Goal: Check status: Check status

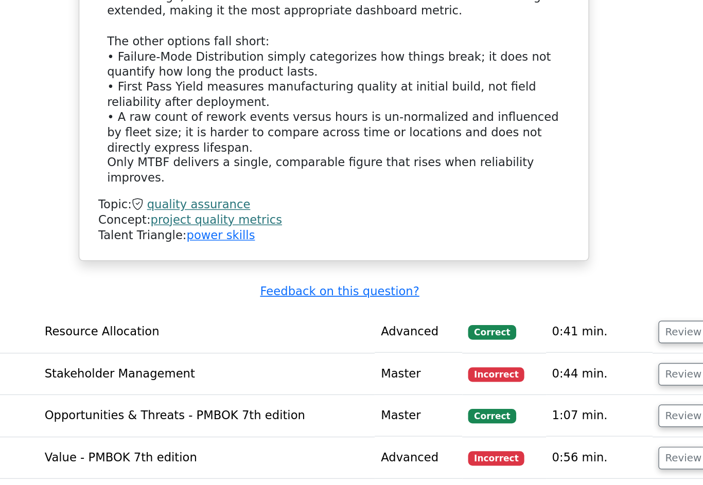
scroll to position [1128, 0]
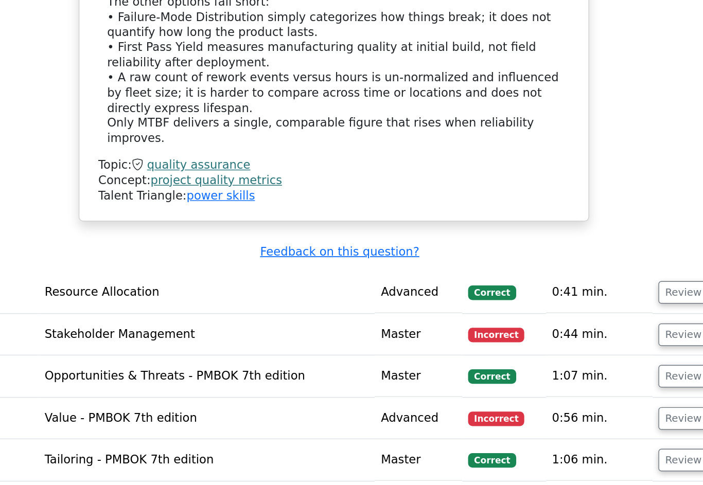
click at [580, 328] on button "Review" at bounding box center [597, 336] width 35 height 16
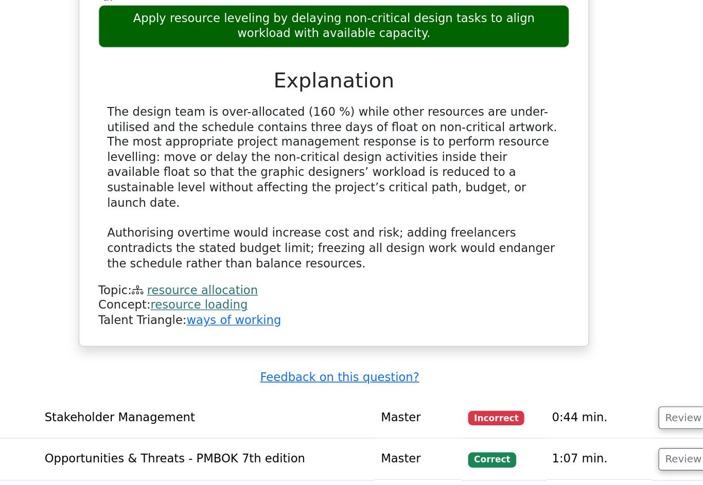
scroll to position [1610, 0]
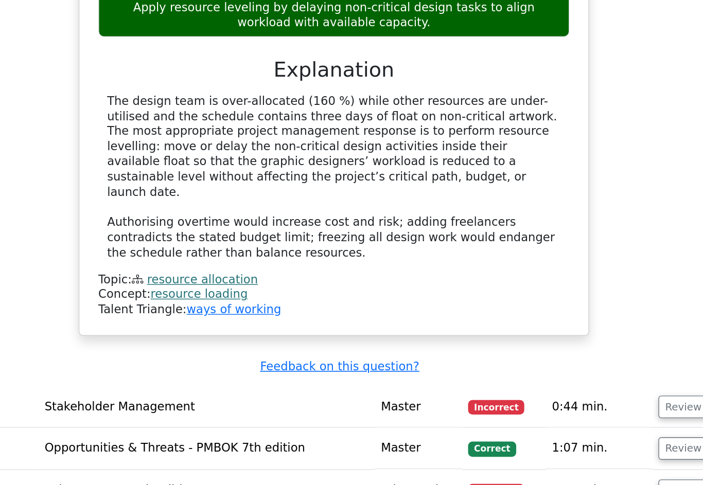
click at [580, 409] on button "Review" at bounding box center [597, 417] width 35 height 16
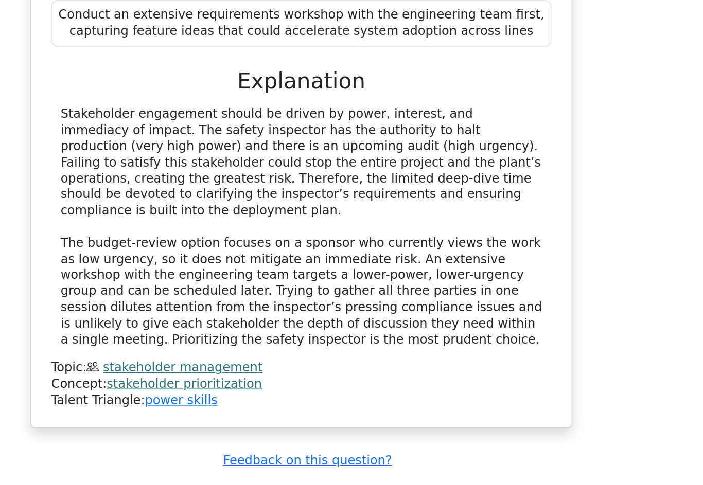
scroll to position [2164, 0]
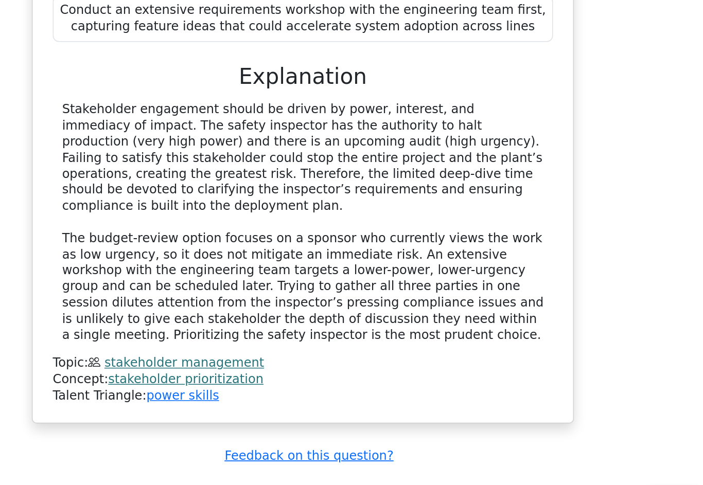
click at [580, 474] on button "Review" at bounding box center [597, 482] width 35 height 16
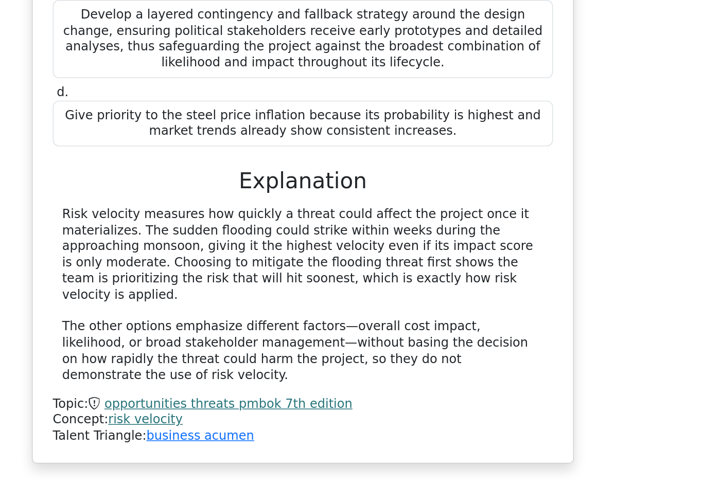
scroll to position [2722, 0]
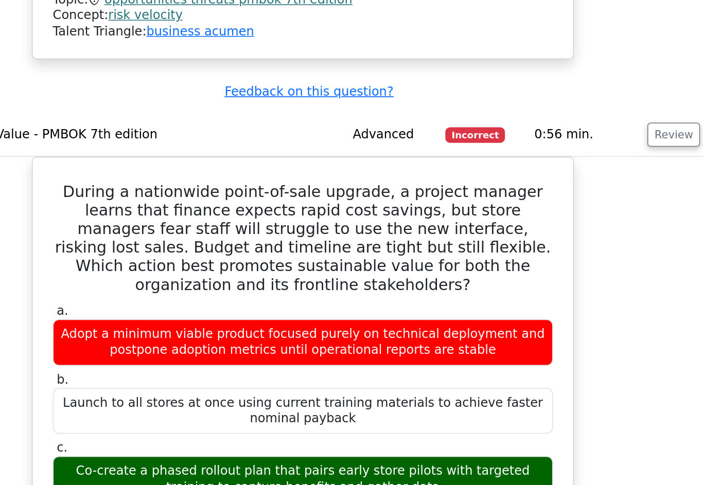
scroll to position [2991, 0]
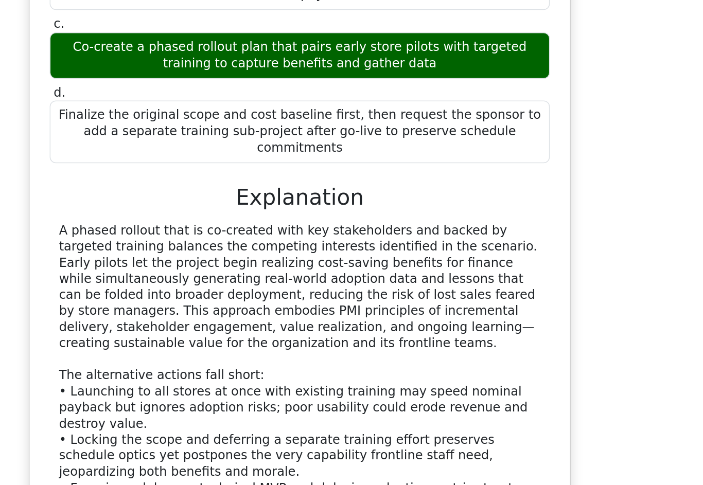
scroll to position [3272, 0]
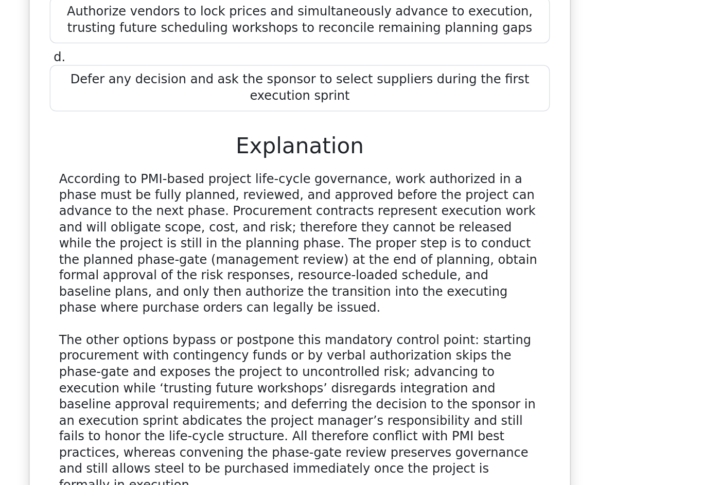
scroll to position [4002, 0]
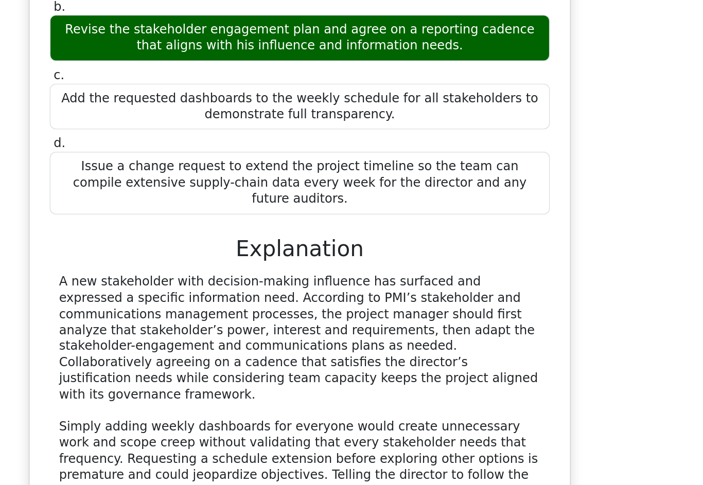
scroll to position [4634, 0]
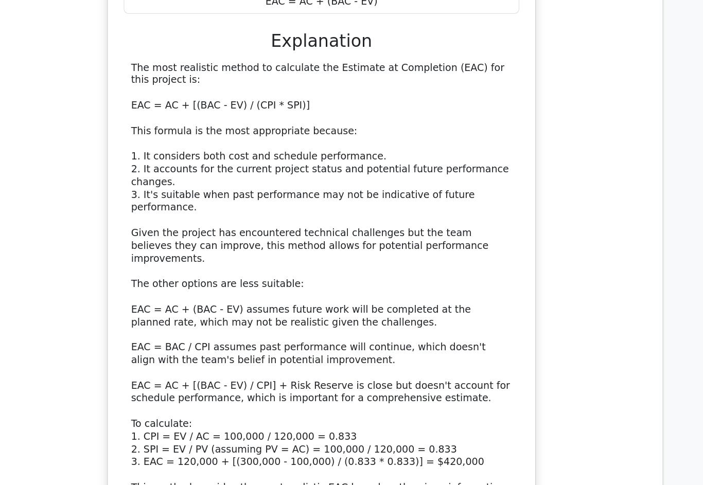
scroll to position [5411, 0]
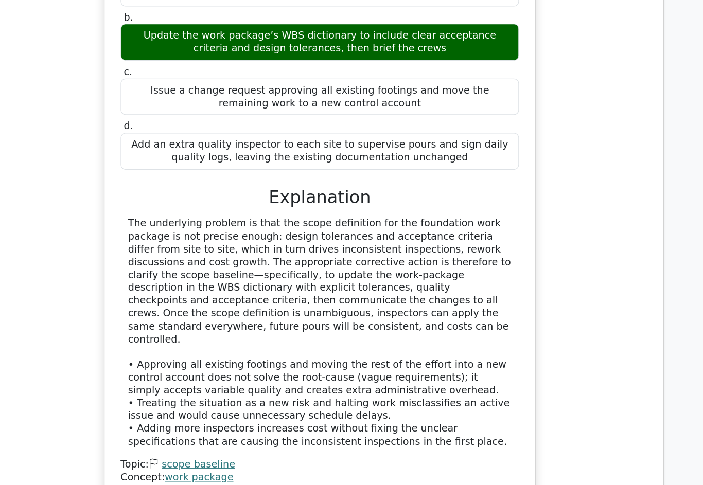
scroll to position [6128, 0]
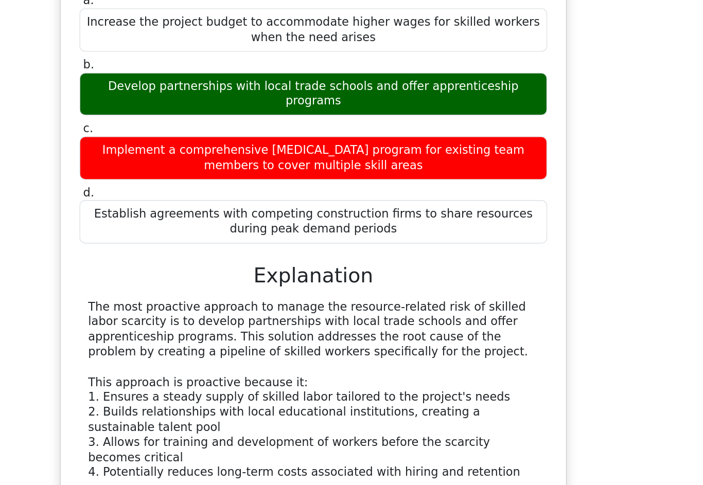
scroll to position [6593, 0]
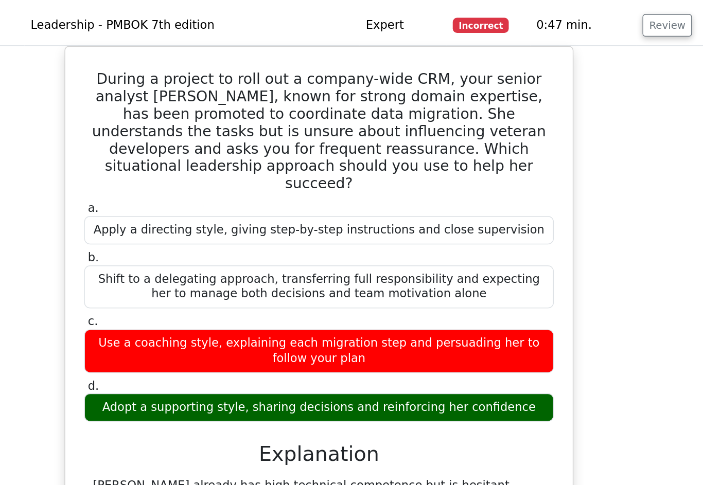
scroll to position [7206, 0]
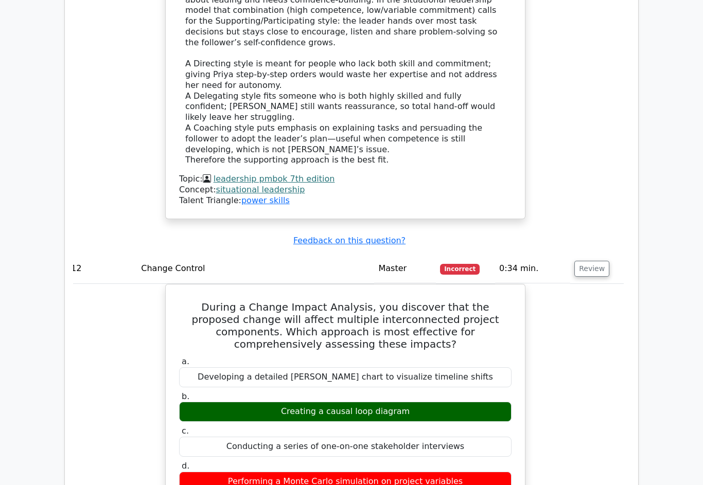
scroll to position [7649, 0]
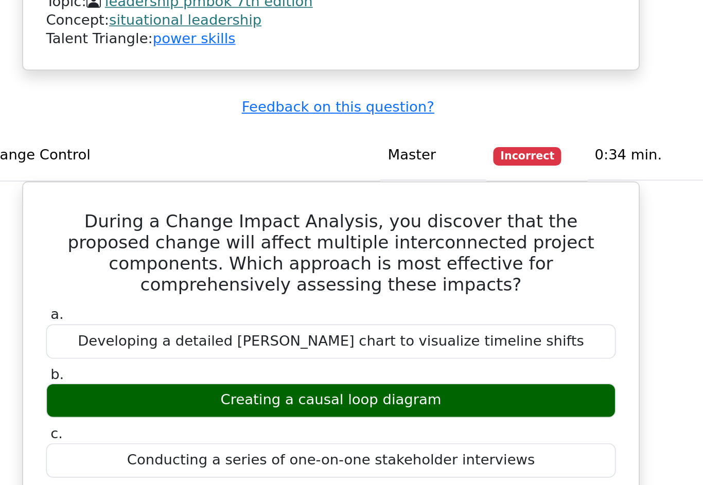
scroll to position [7676, 0]
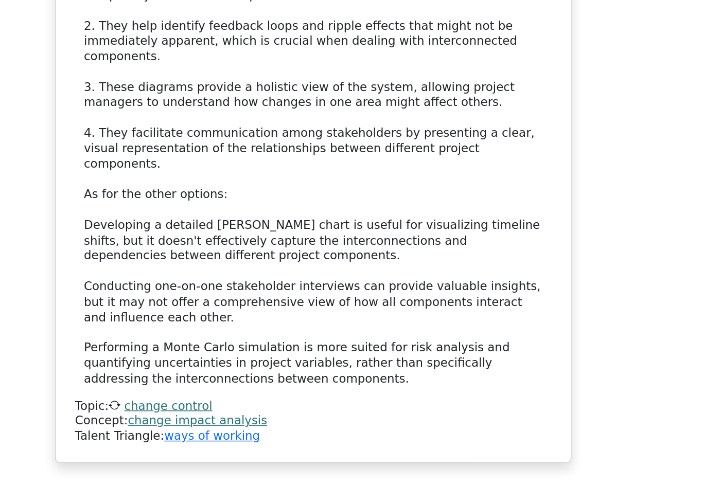
scroll to position [8149, 0]
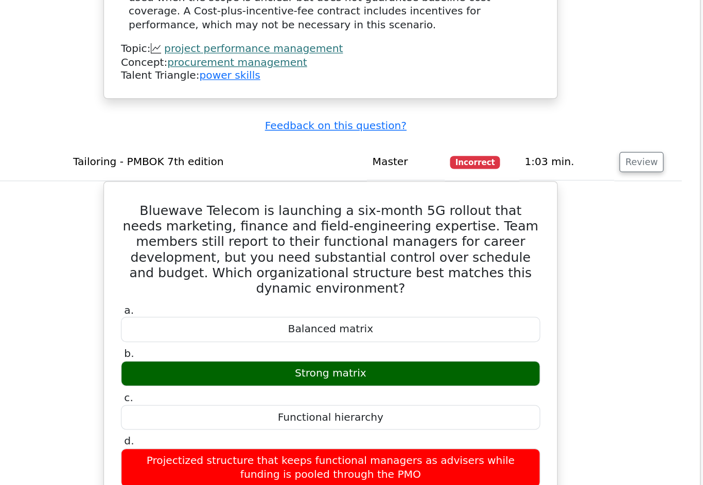
scroll to position [8882, 0]
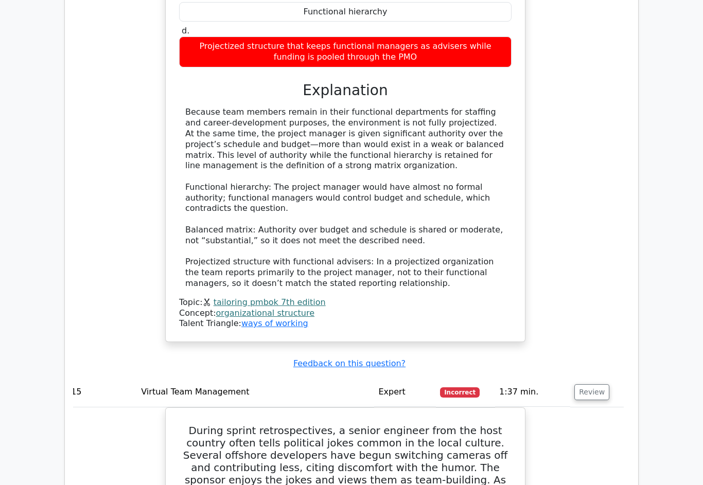
scroll to position [9283, 0]
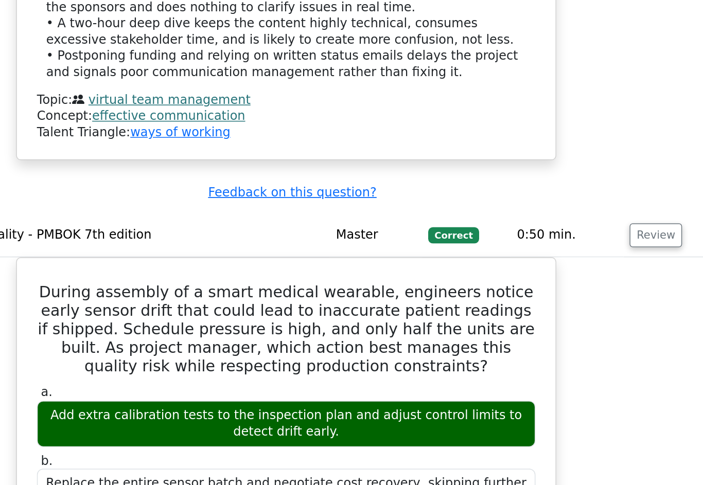
scroll to position [10700, 0]
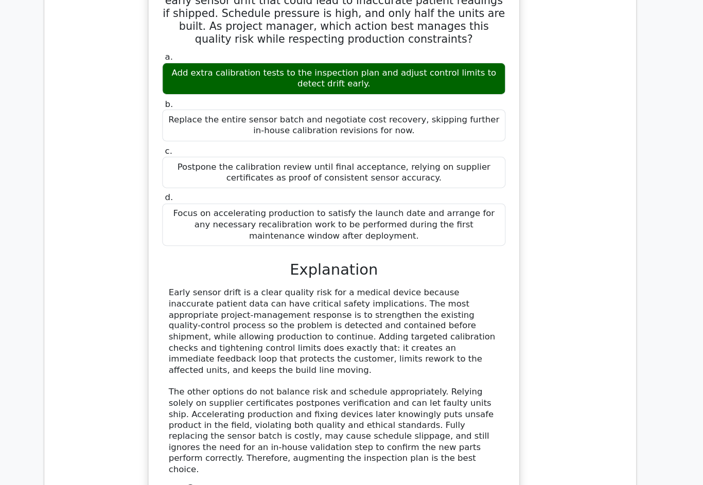
scroll to position [11016, 0]
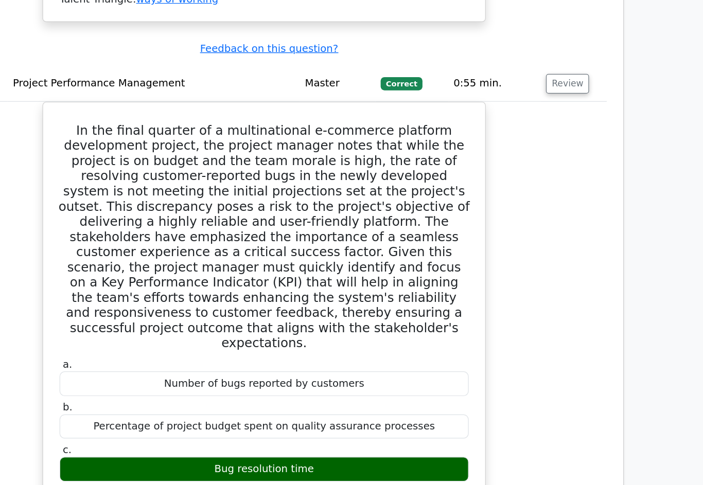
scroll to position [12587, 0]
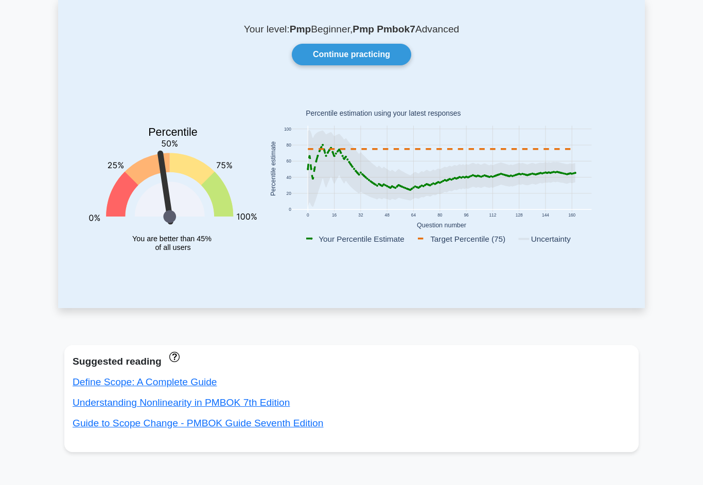
scroll to position [54, 0]
